Goal: Transaction & Acquisition: Purchase product/service

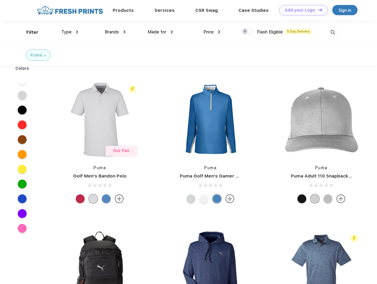
scroll to position [0, 0]
click at [302, 10] on link "Add your Logo Design Tool" at bounding box center [303, 10] width 49 height 10
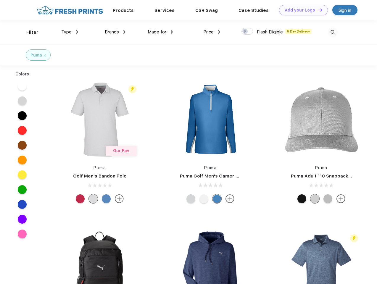
click at [0, 0] on div "Design Tool" at bounding box center [0, 0] width 0 height 0
click at [318, 10] on link "Add your Logo Design Tool" at bounding box center [303, 10] width 49 height 10
click at [28, 32] on div "Filter" at bounding box center [32, 32] width 12 height 7
click at [70, 32] on span "Type" at bounding box center [66, 31] width 10 height 5
click at [115, 32] on span "Brands" at bounding box center [112, 31] width 14 height 5
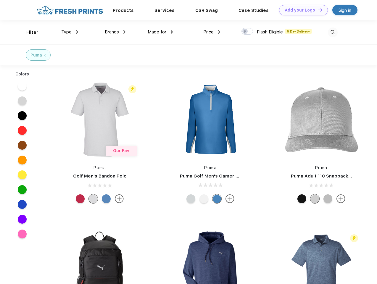
click at [161, 32] on span "Made for" at bounding box center [157, 31] width 19 height 5
click at [212, 32] on span "Price" at bounding box center [209, 31] width 10 height 5
click at [248, 32] on div at bounding box center [248, 31] width 12 height 7
click at [246, 32] on input "checkbox" at bounding box center [244, 30] width 4 height 4
click at [333, 32] on img at bounding box center [333, 33] width 10 height 10
